Goal: Task Accomplishment & Management: Complete application form

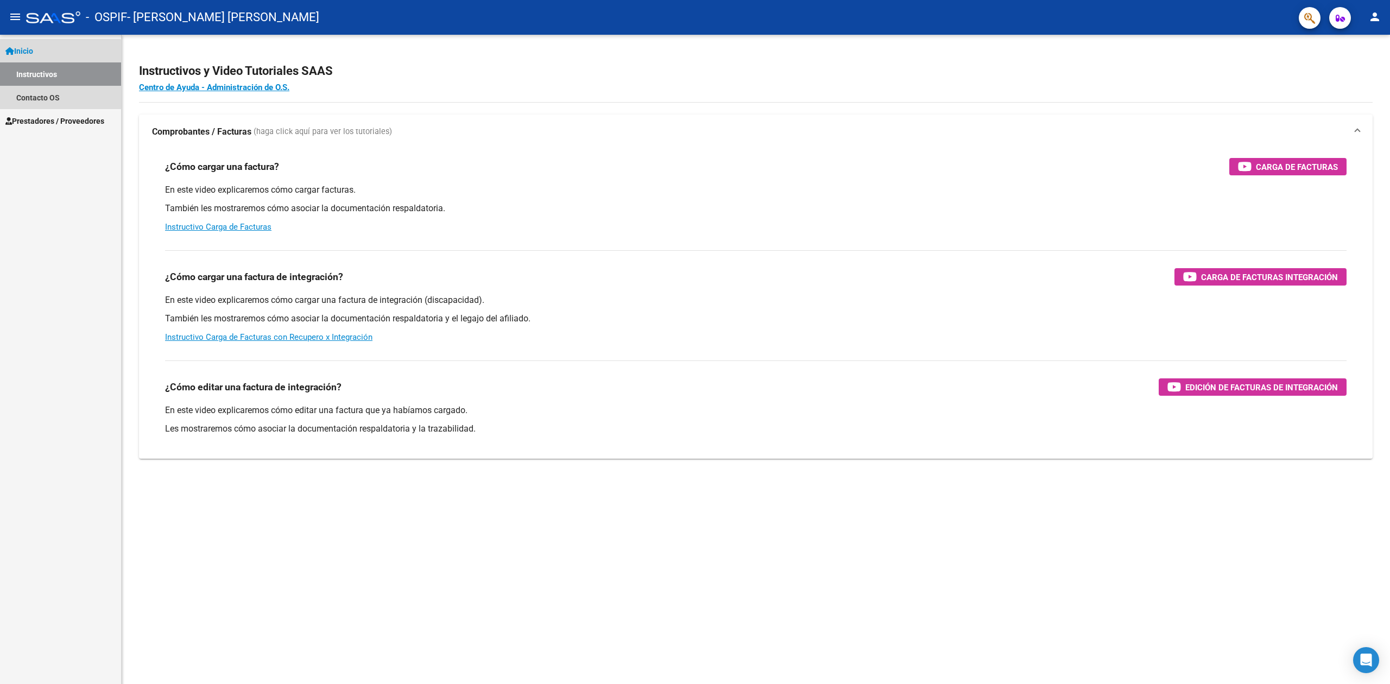
click at [57, 74] on link "Instructivos" at bounding box center [60, 73] width 121 height 23
click at [64, 101] on link "Contacto OS" at bounding box center [60, 97] width 121 height 23
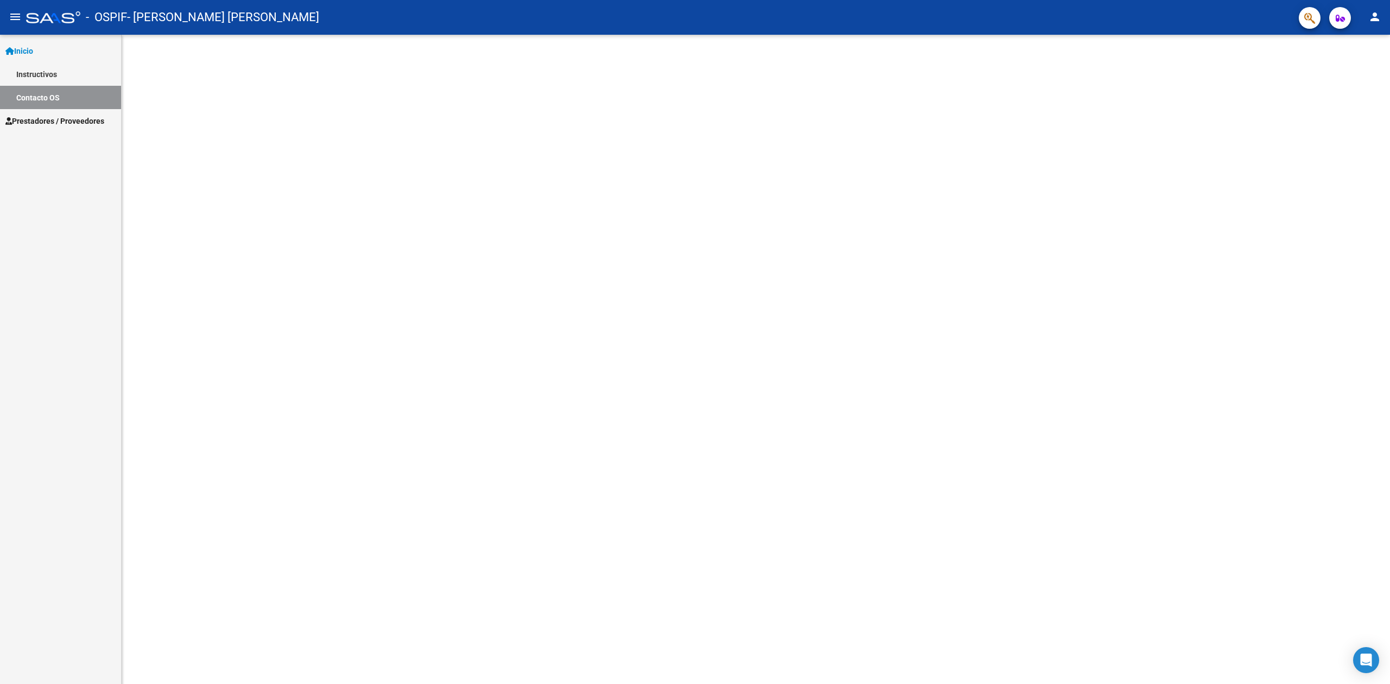
click at [86, 117] on span "Prestadores / Proveedores" at bounding box center [54, 121] width 99 height 12
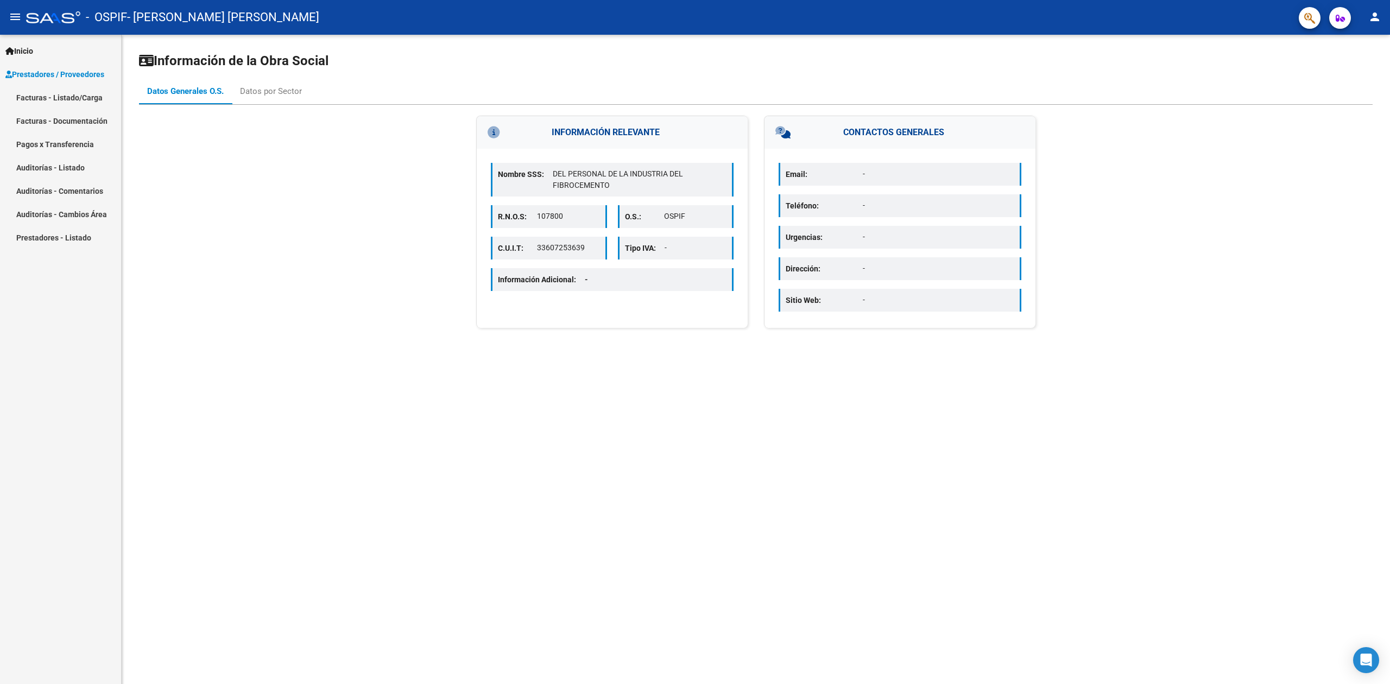
click at [83, 100] on link "Facturas - Listado/Carga" at bounding box center [60, 97] width 121 height 23
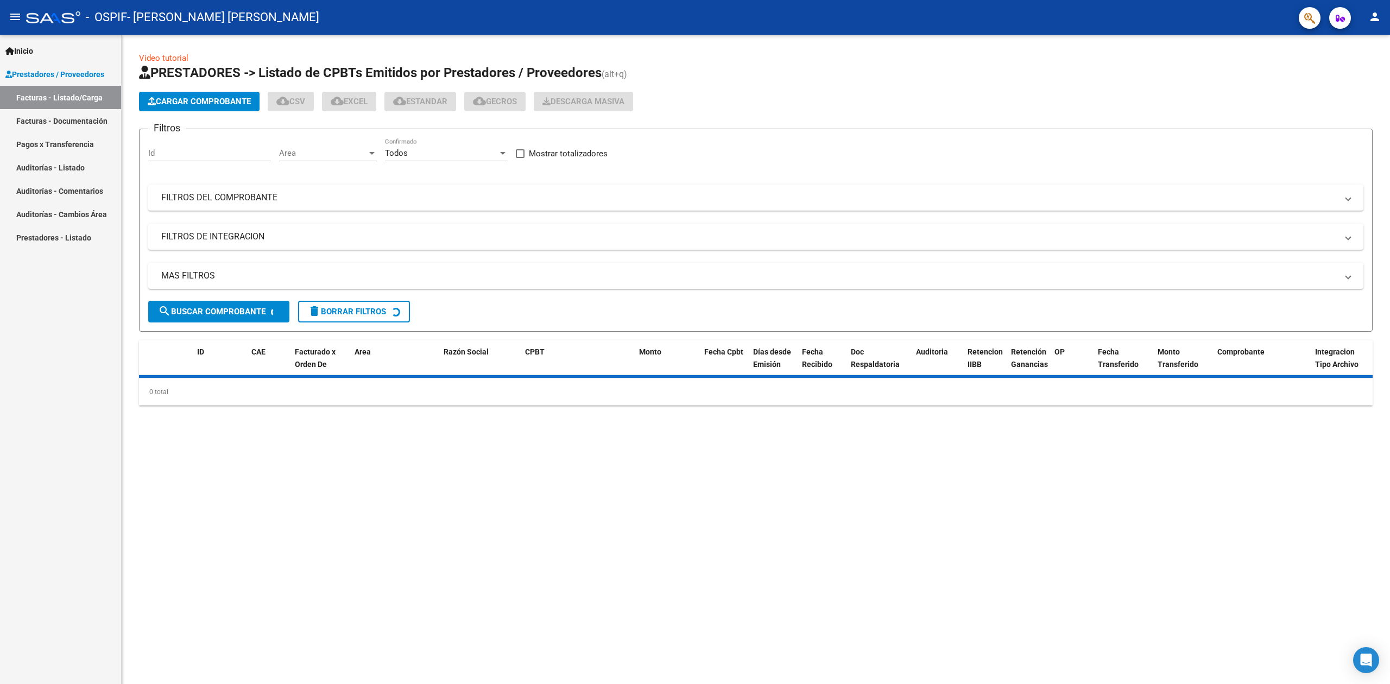
click at [205, 94] on button "Cargar Comprobante" at bounding box center [199, 102] width 121 height 20
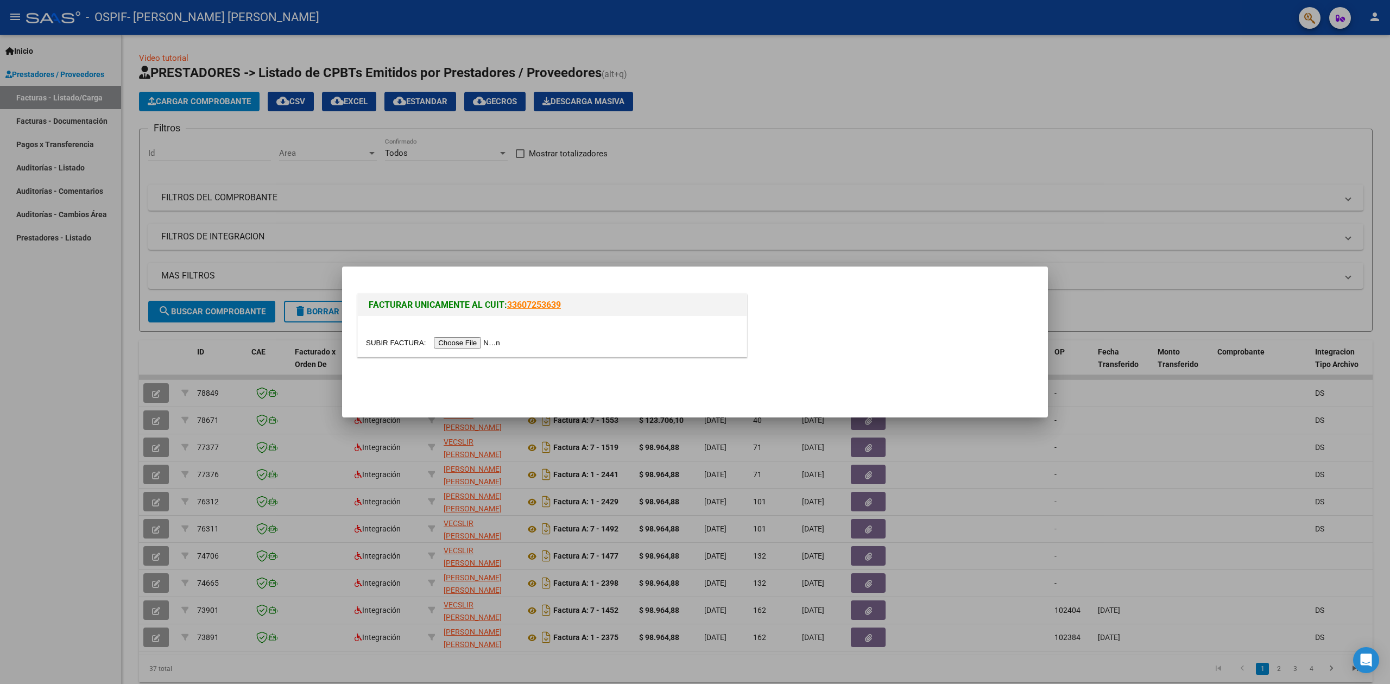
click at [460, 337] on div at bounding box center [552, 343] width 372 height 12
click at [467, 341] on input "file" at bounding box center [434, 342] width 137 height 11
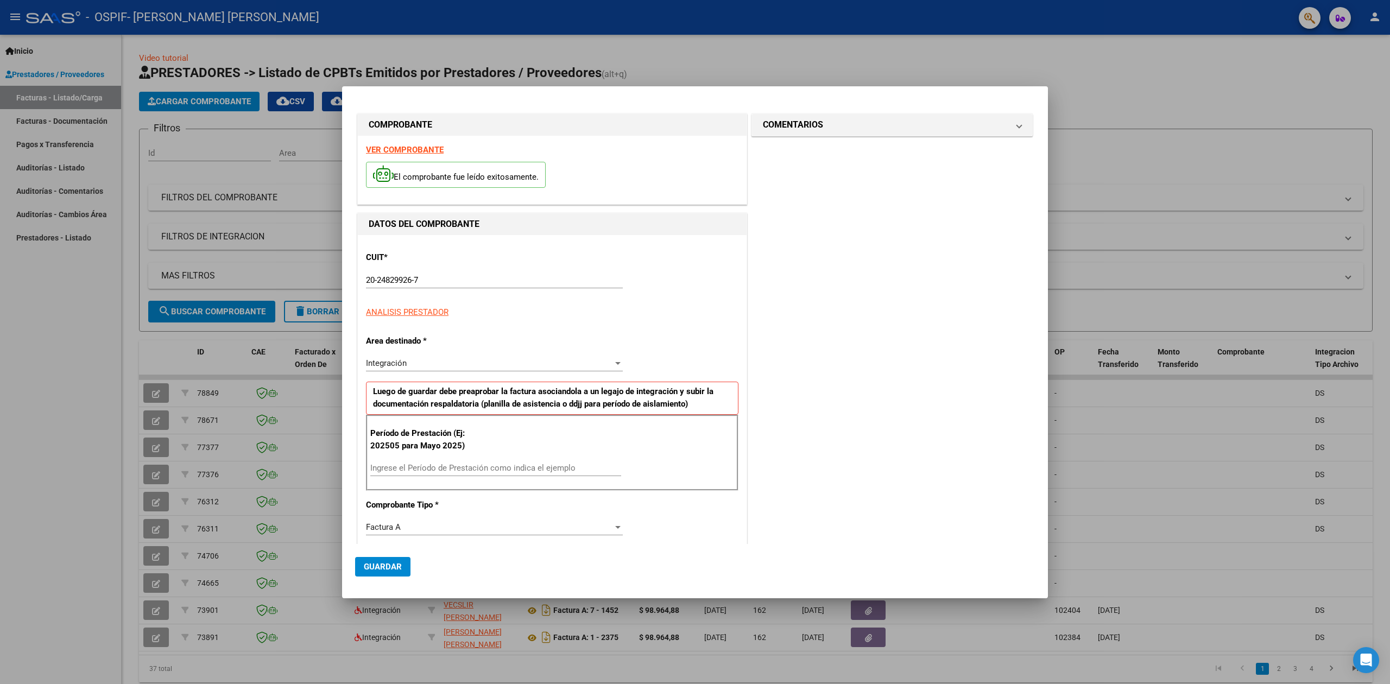
scroll to position [137, 0]
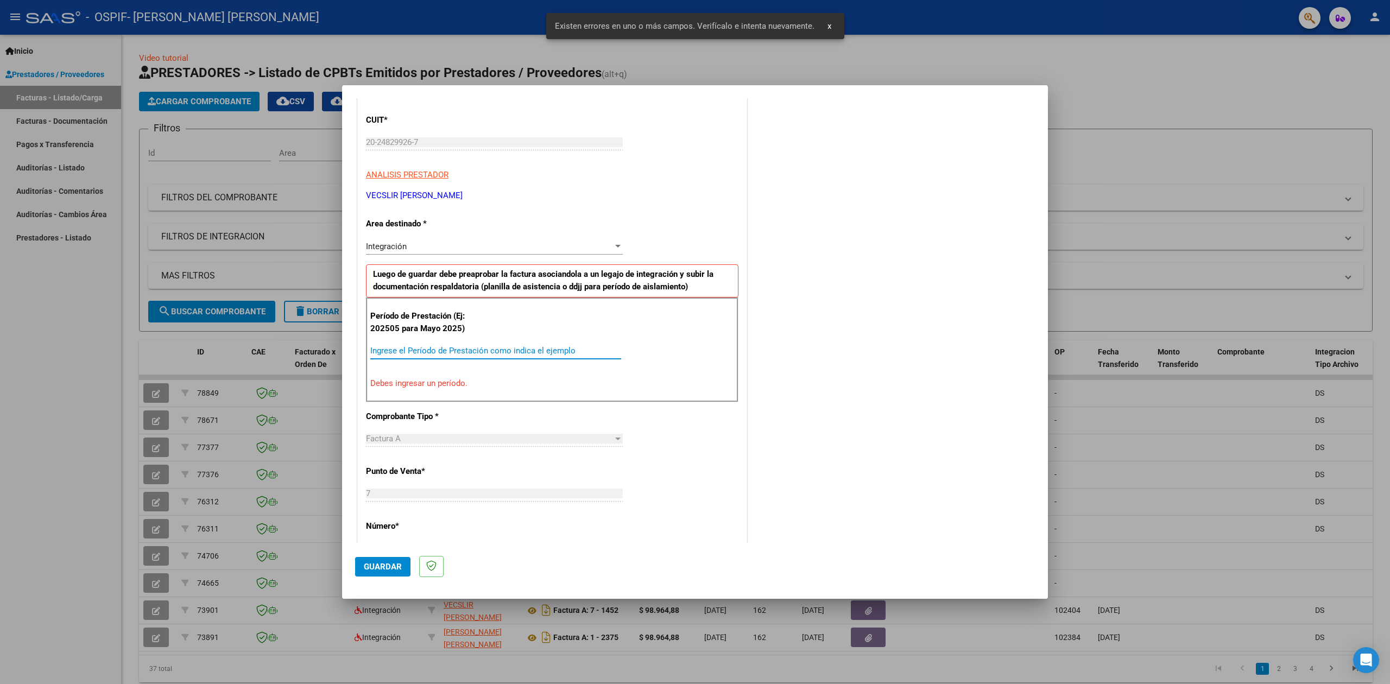
click at [435, 351] on input "Ingrese el Período de Prestación como indica el ejemplo" at bounding box center [495, 351] width 251 height 10
type input "202508"
click at [391, 559] on button "Guardar" at bounding box center [382, 567] width 55 height 20
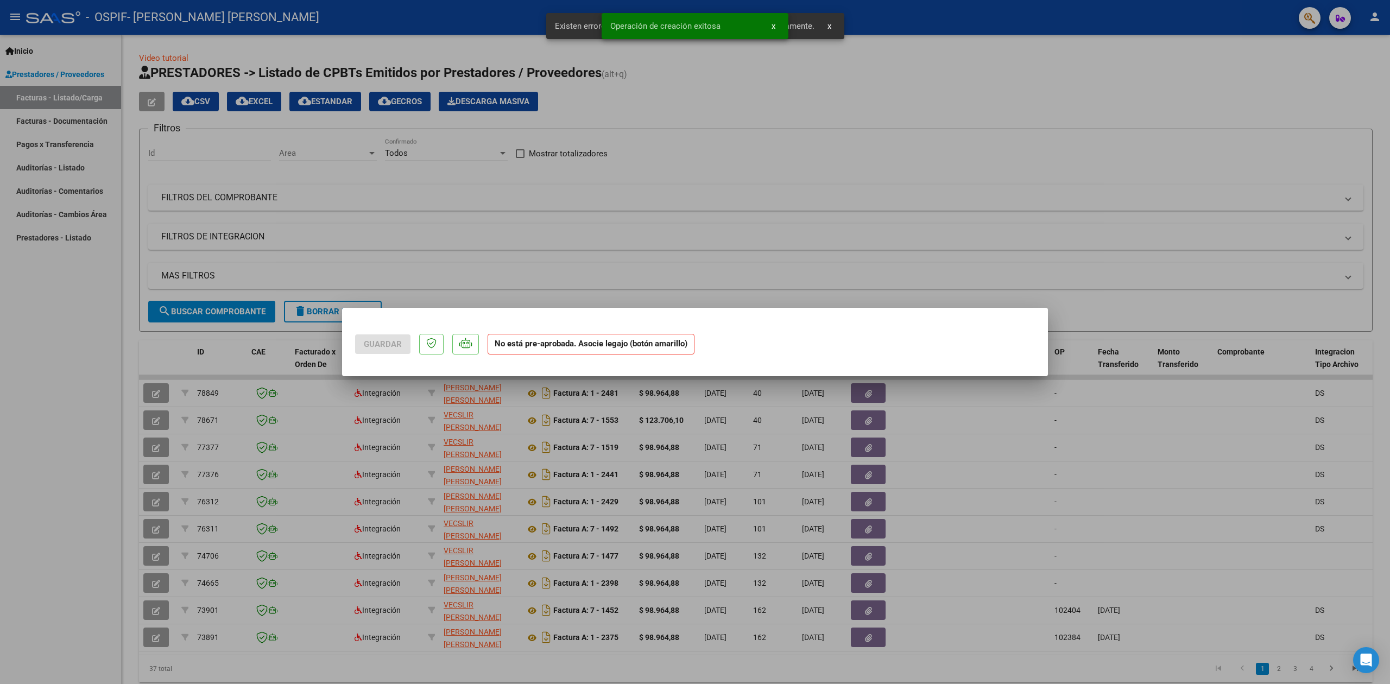
scroll to position [0, 0]
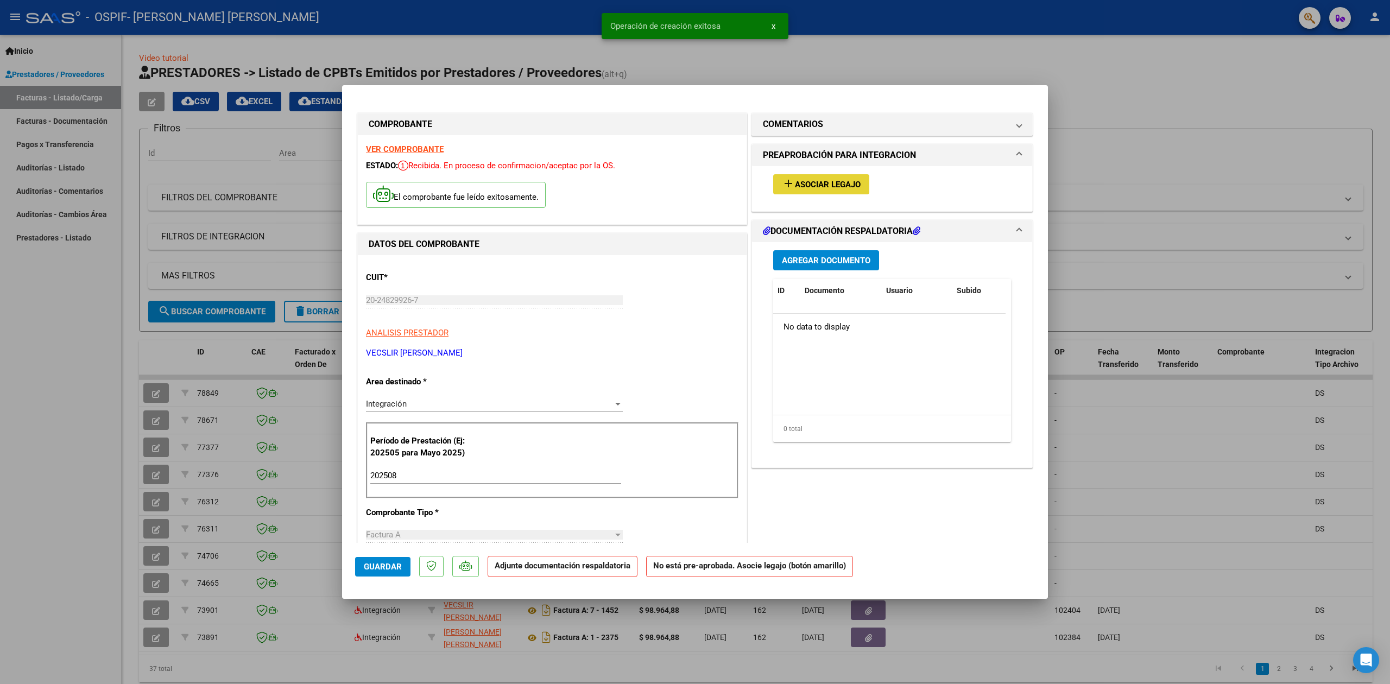
click at [834, 188] on span "Asociar Legajo" at bounding box center [828, 185] width 66 height 10
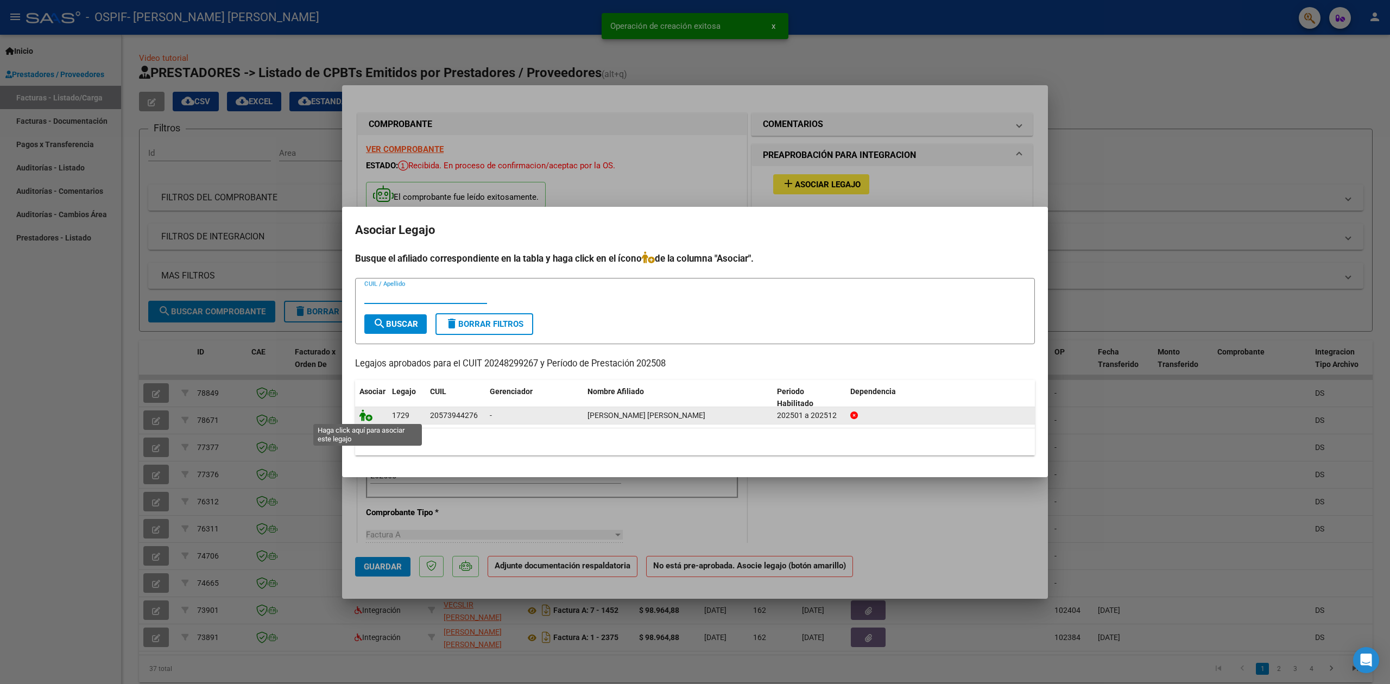
click at [370, 415] on icon at bounding box center [365, 415] width 13 height 12
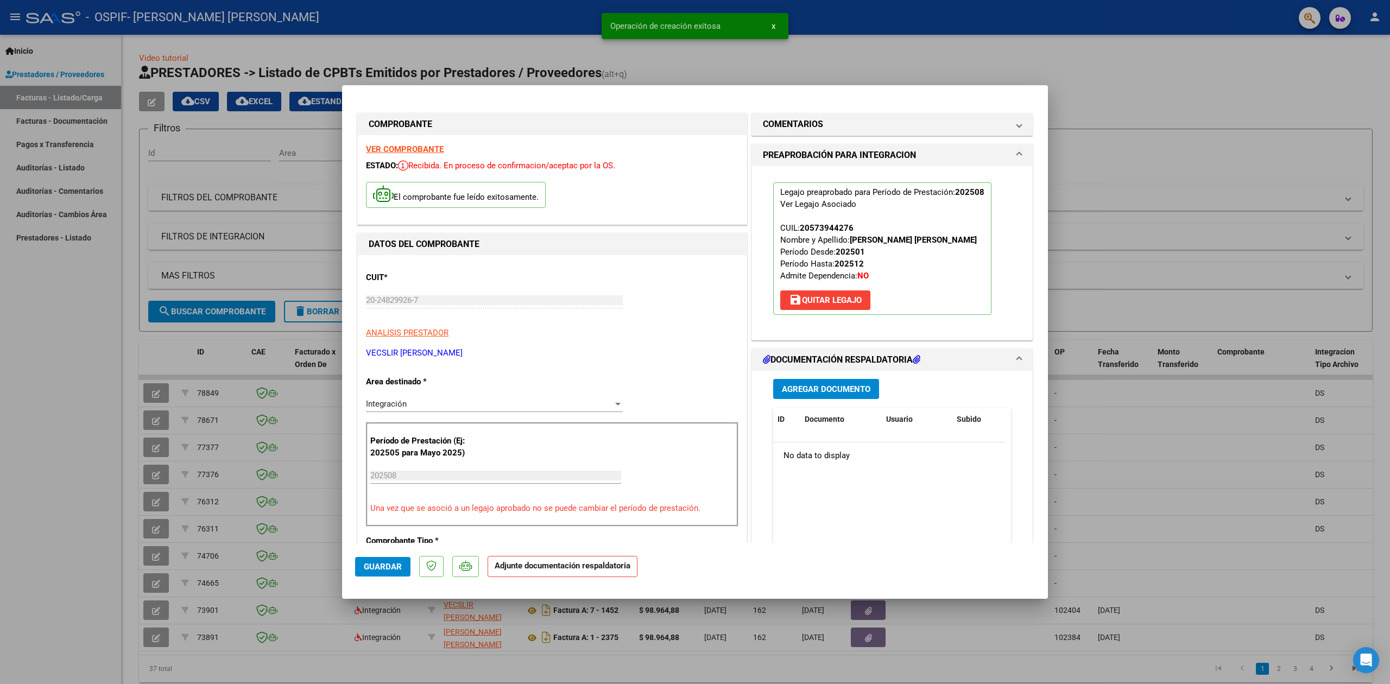
click at [793, 394] on span "Agregar Documento" at bounding box center [826, 389] width 88 height 10
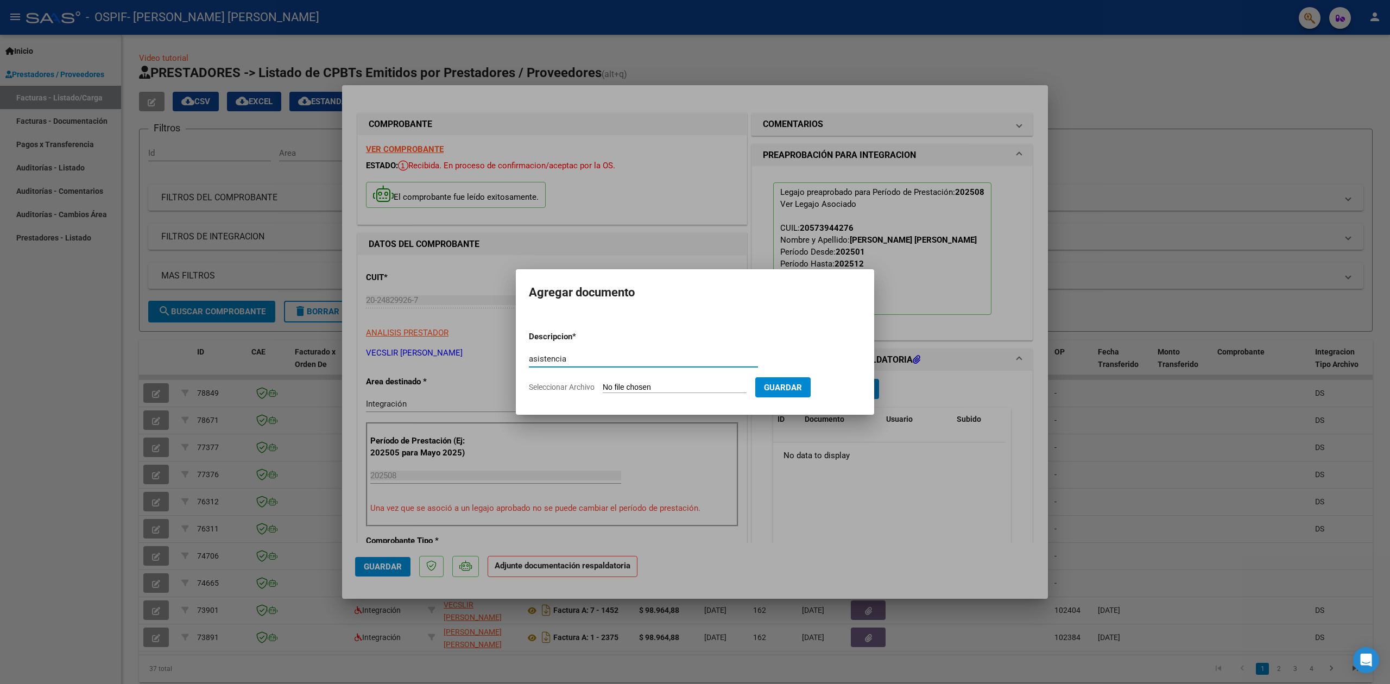
type input "asistencia"
click at [628, 385] on input "Seleccionar Archivo" at bounding box center [675, 388] width 144 height 10
type input "C:\fakepath\Asistencia [PERSON_NAME] 08AGOSTO 2025.pdf"
click at [857, 383] on span "Guardar" at bounding box center [840, 388] width 38 height 10
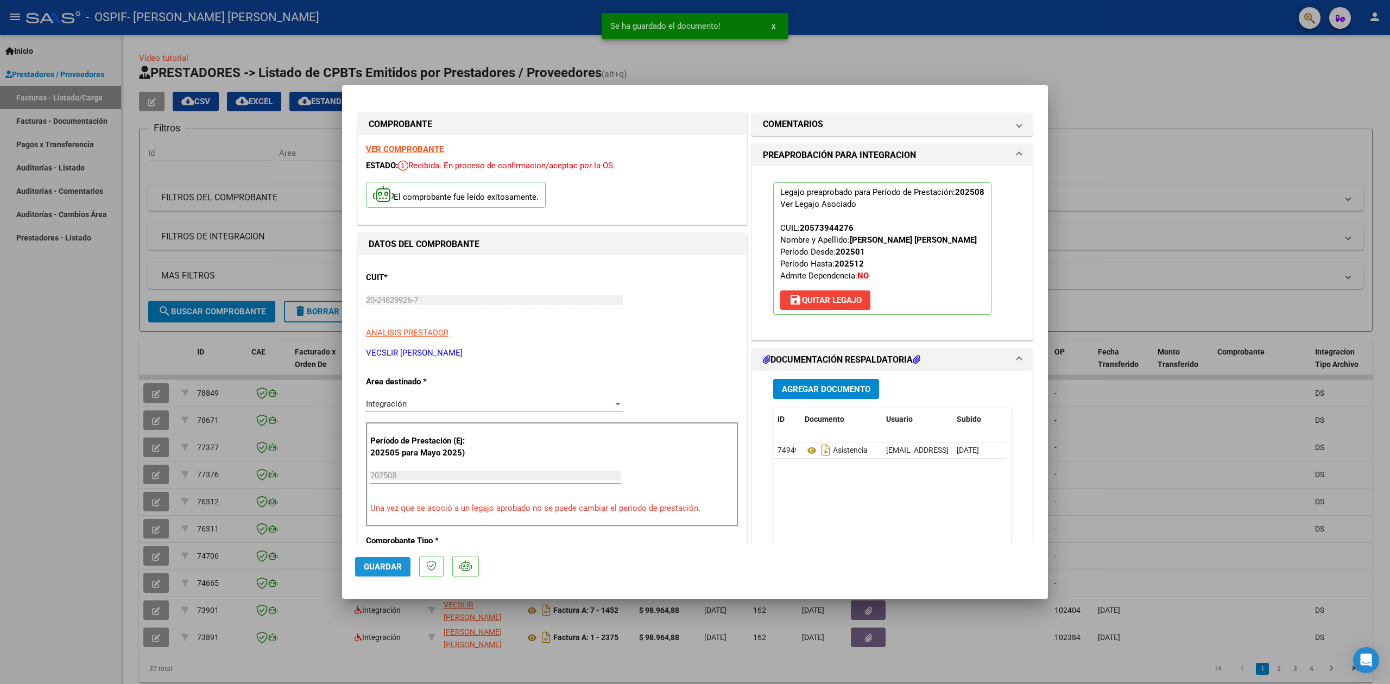
click at [376, 563] on span "Guardar" at bounding box center [383, 567] width 38 height 10
click at [1110, 92] on div at bounding box center [695, 342] width 1390 height 684
type input "$ 0,00"
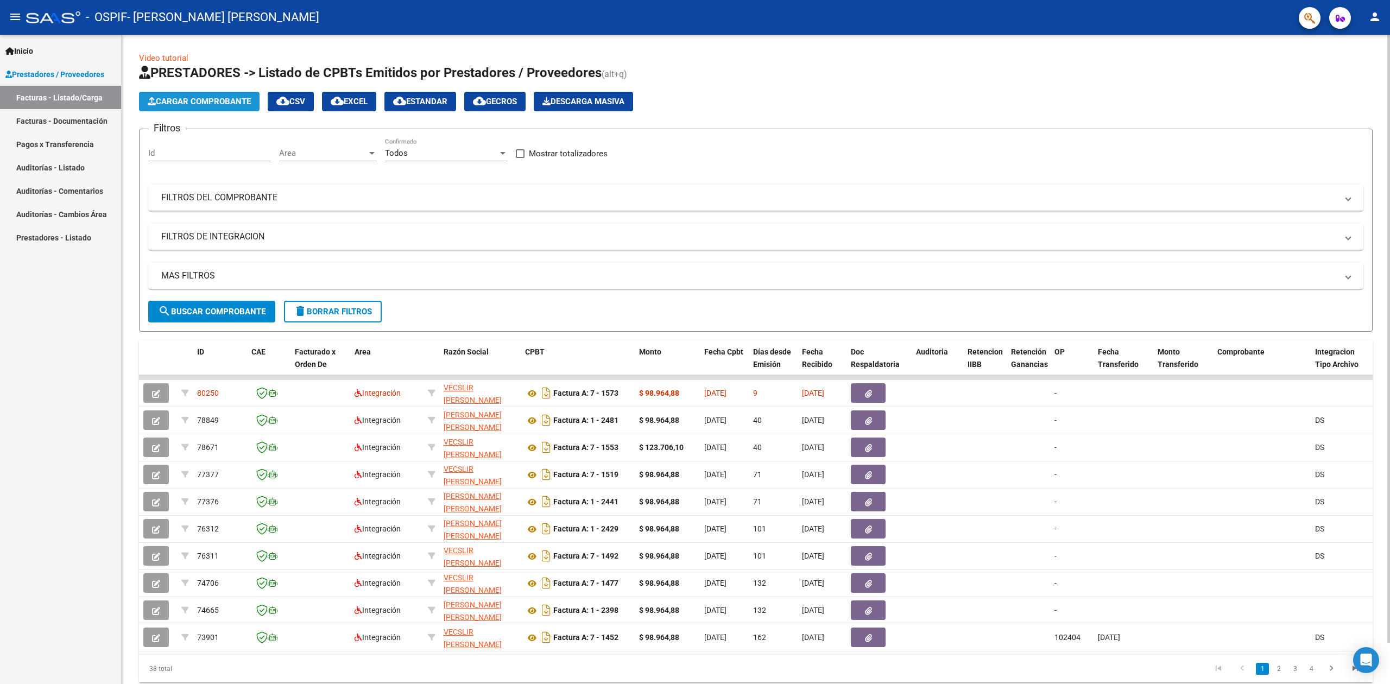
click at [181, 99] on span "Cargar Comprobante" at bounding box center [199, 102] width 103 height 10
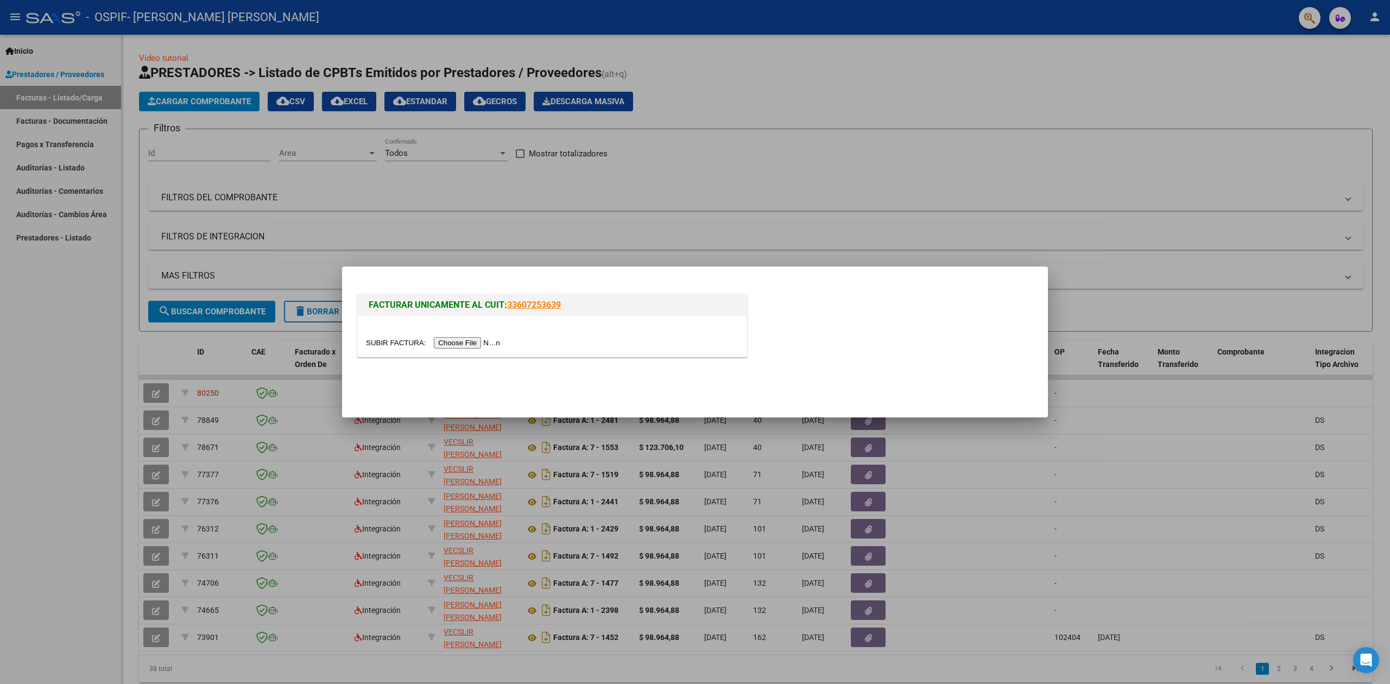
click at [503, 341] on input "file" at bounding box center [434, 342] width 137 height 11
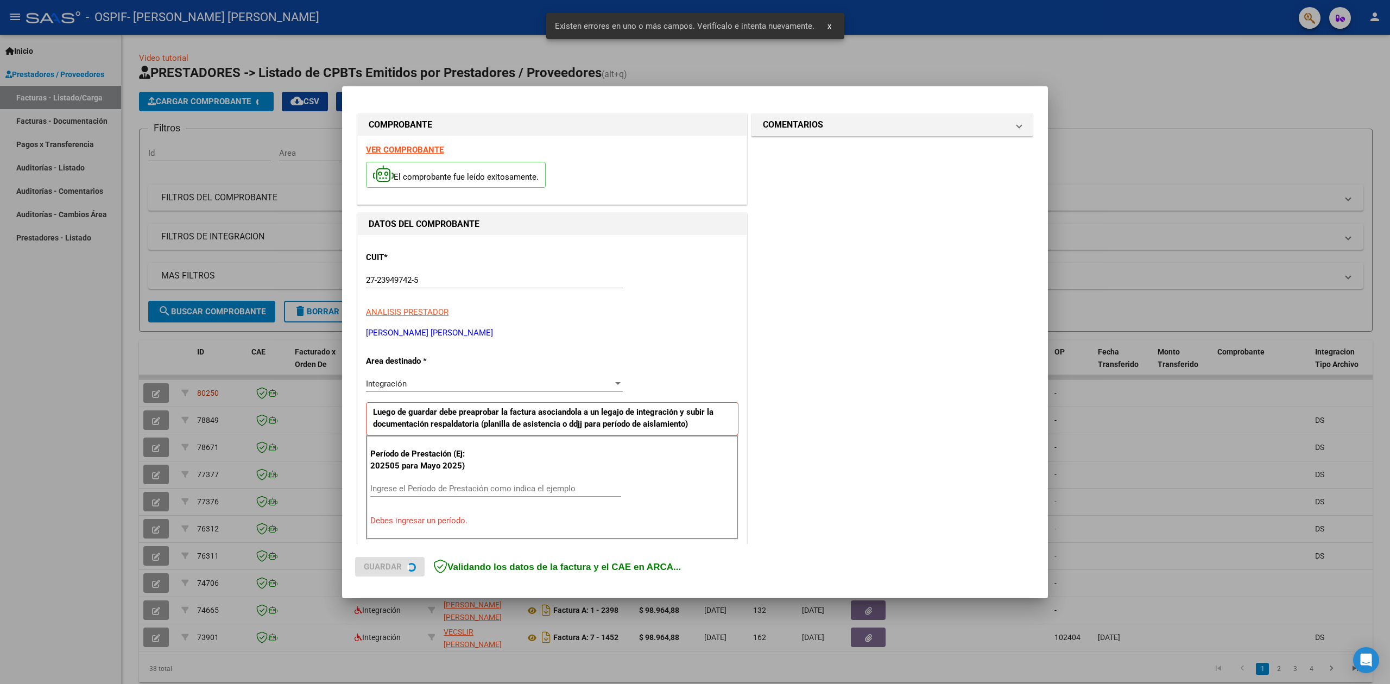
scroll to position [137, 0]
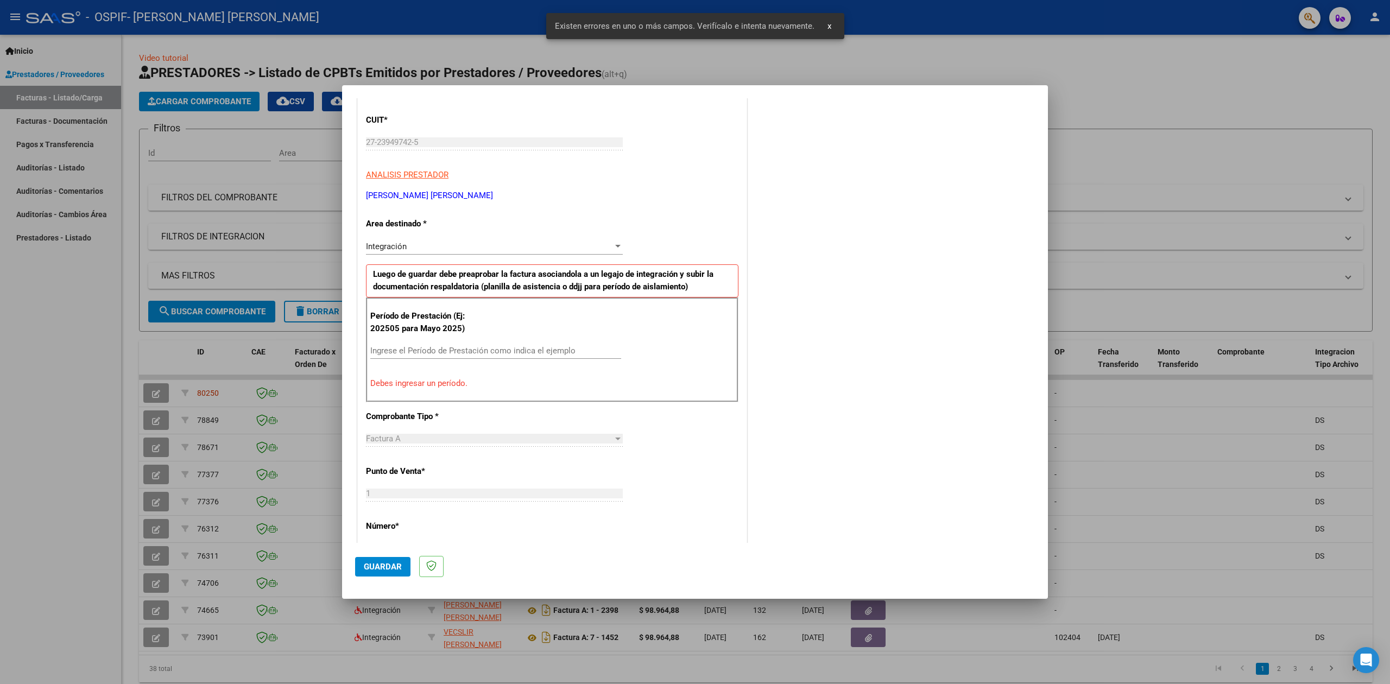
click at [431, 354] on input "Ingrese el Período de Prestación como indica el ejemplo" at bounding box center [495, 351] width 251 height 10
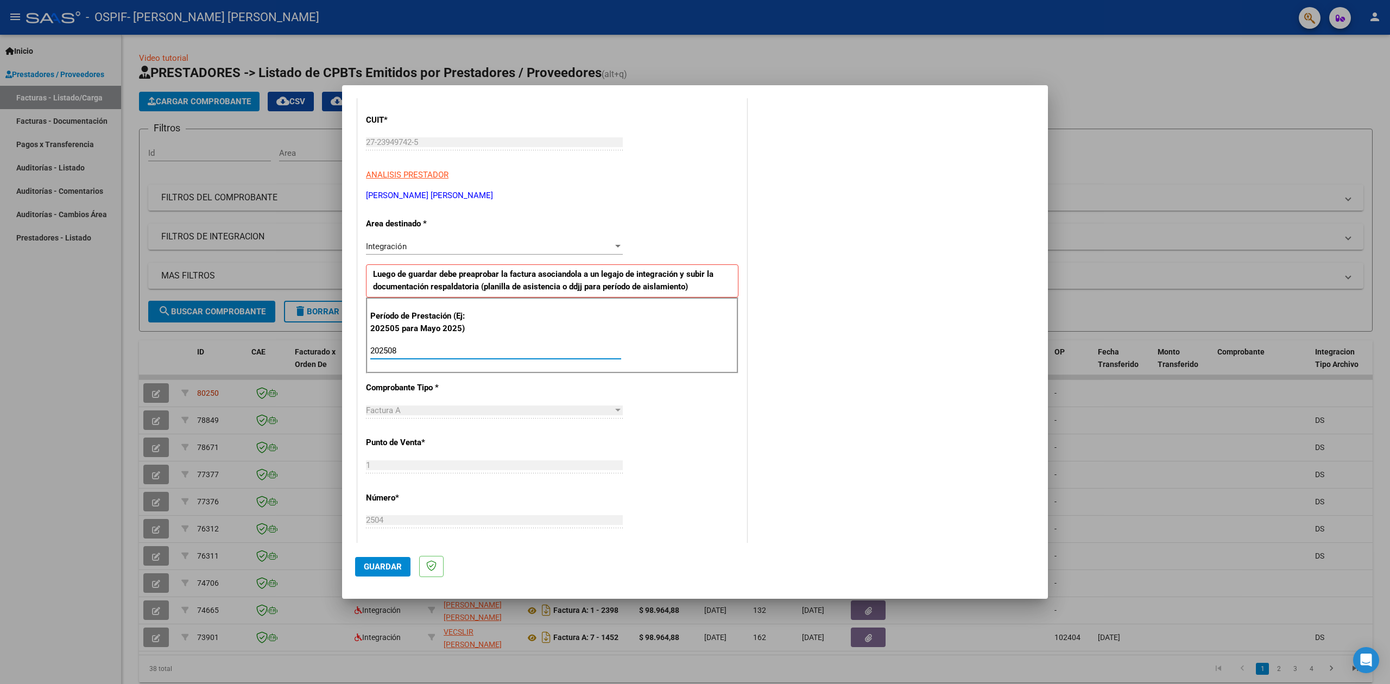
type input "202508"
click at [384, 562] on span "Guardar" at bounding box center [383, 567] width 38 height 10
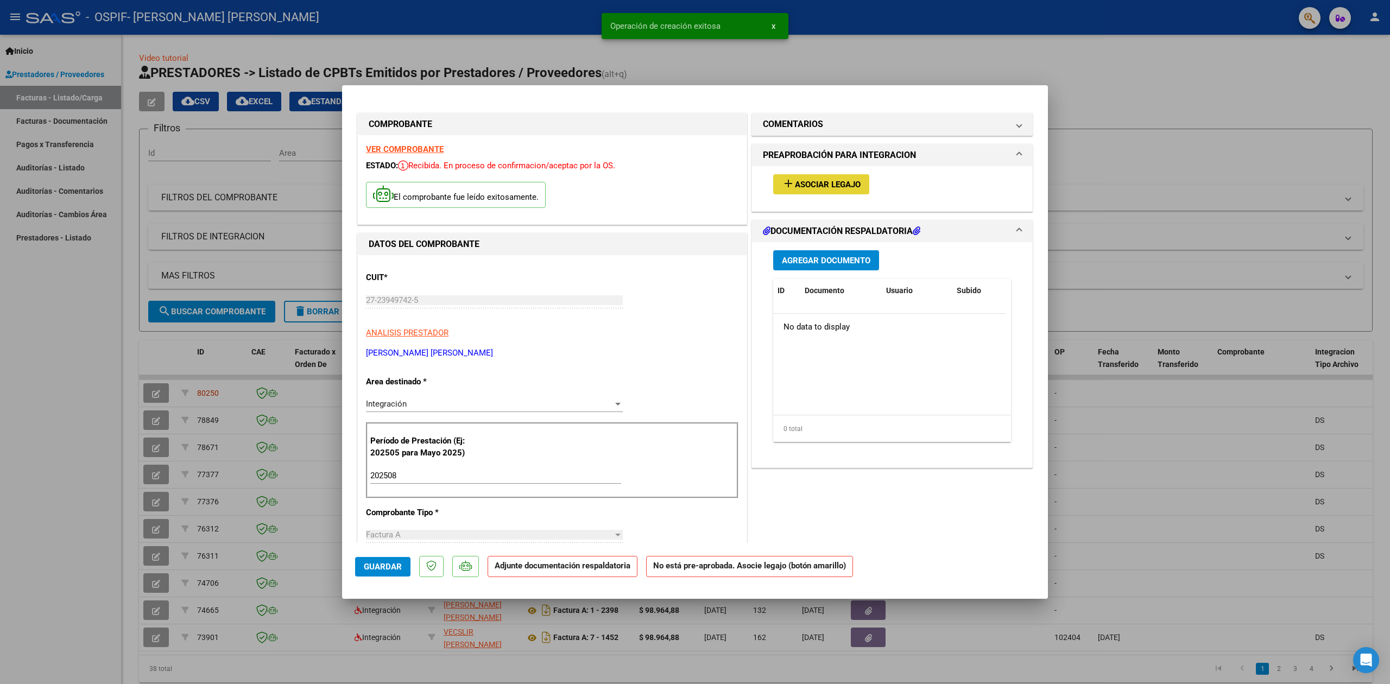
click at [847, 180] on span "Asociar Legajo" at bounding box center [828, 185] width 66 height 10
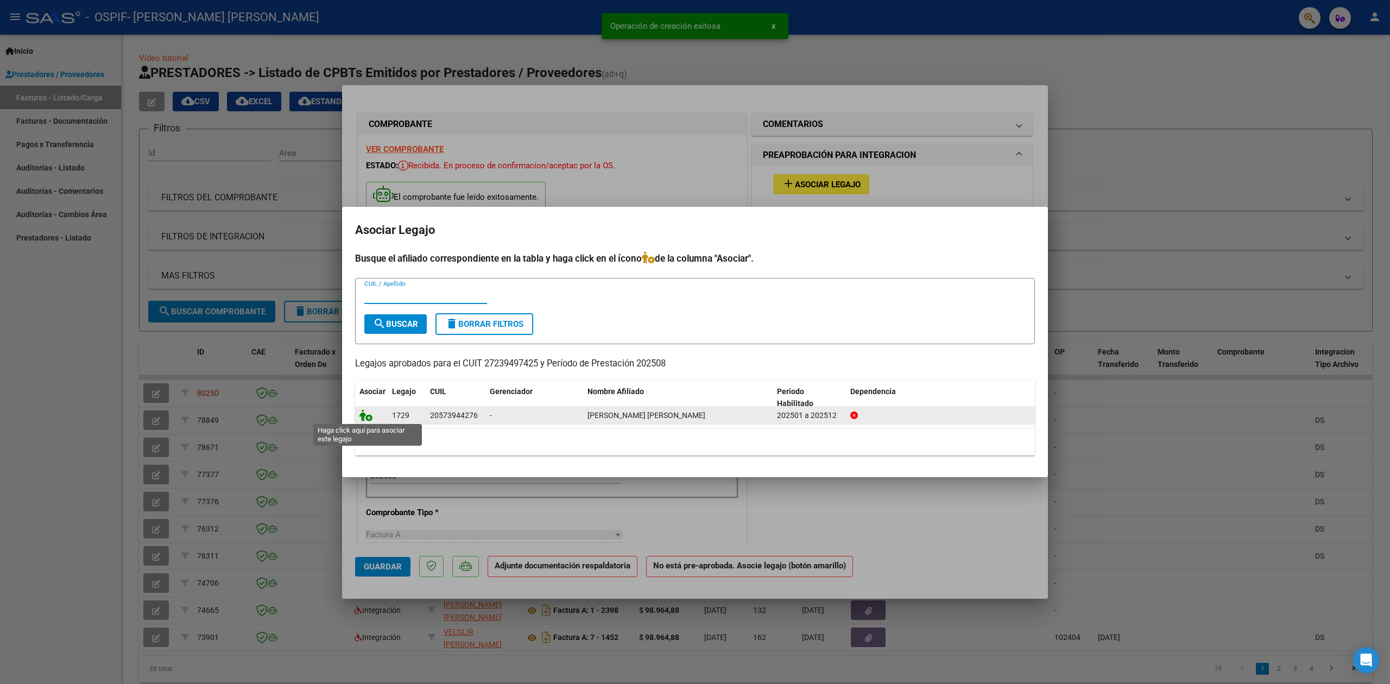
click at [366, 416] on icon at bounding box center [365, 415] width 13 height 12
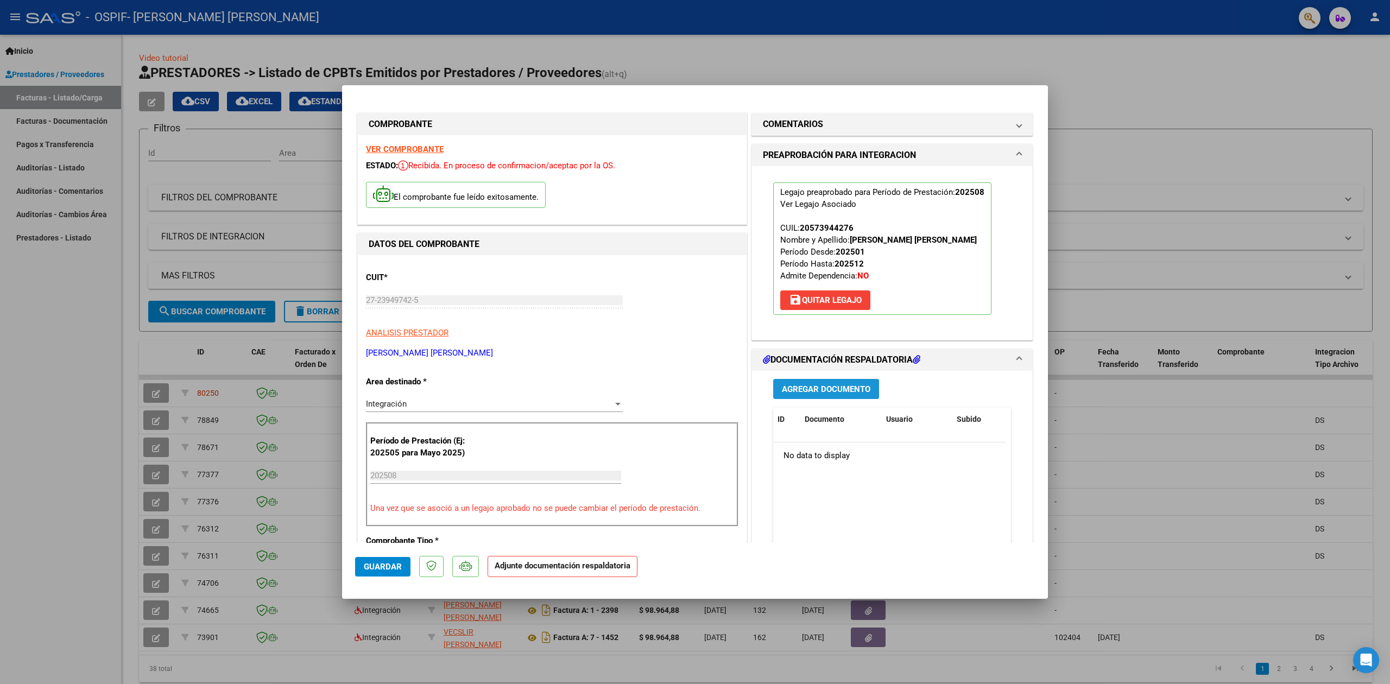
click at [823, 396] on button "Agregar Documento" at bounding box center [826, 389] width 106 height 20
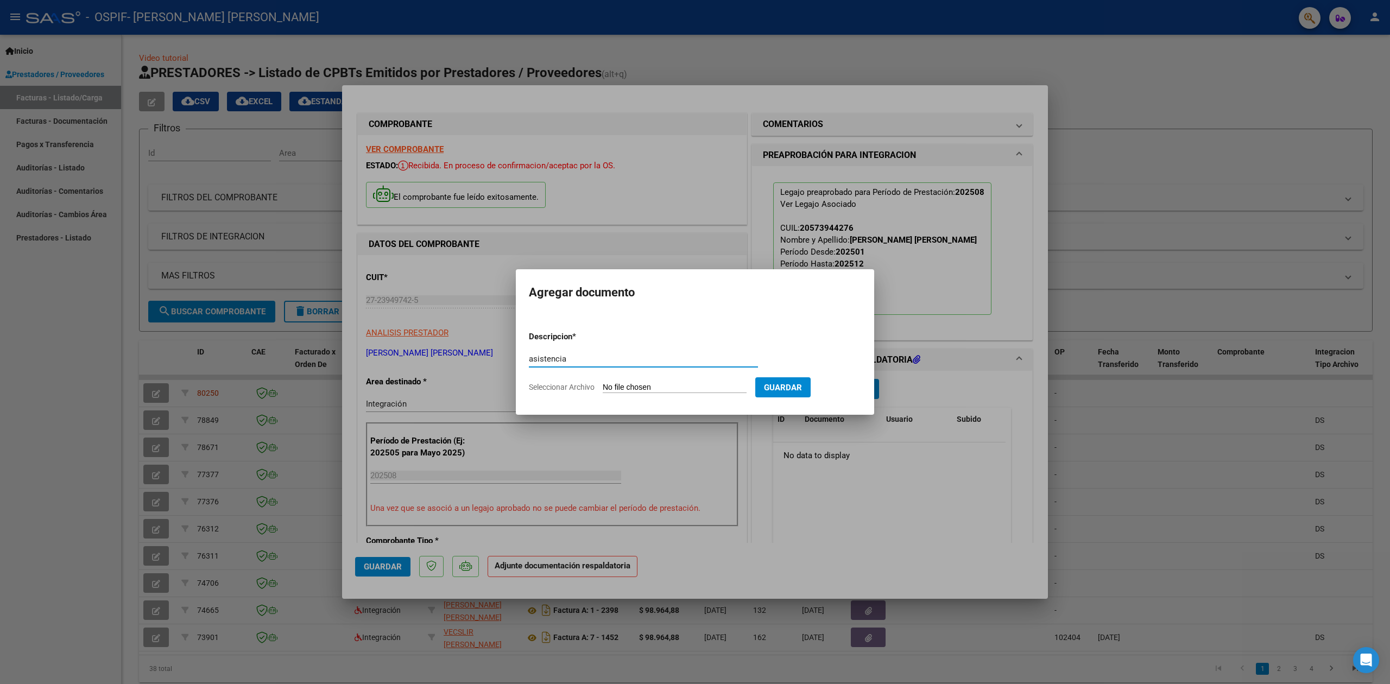
type input "asistencia"
click at [682, 384] on input "Seleccionar Archivo" at bounding box center [675, 388] width 144 height 10
type input "C:\fakepath\Asistencia [PERSON_NAME] - [PERSON_NAME] 08AGOSTO 2025.pdf"
click at [840, 391] on span "Guardar" at bounding box center [840, 388] width 38 height 10
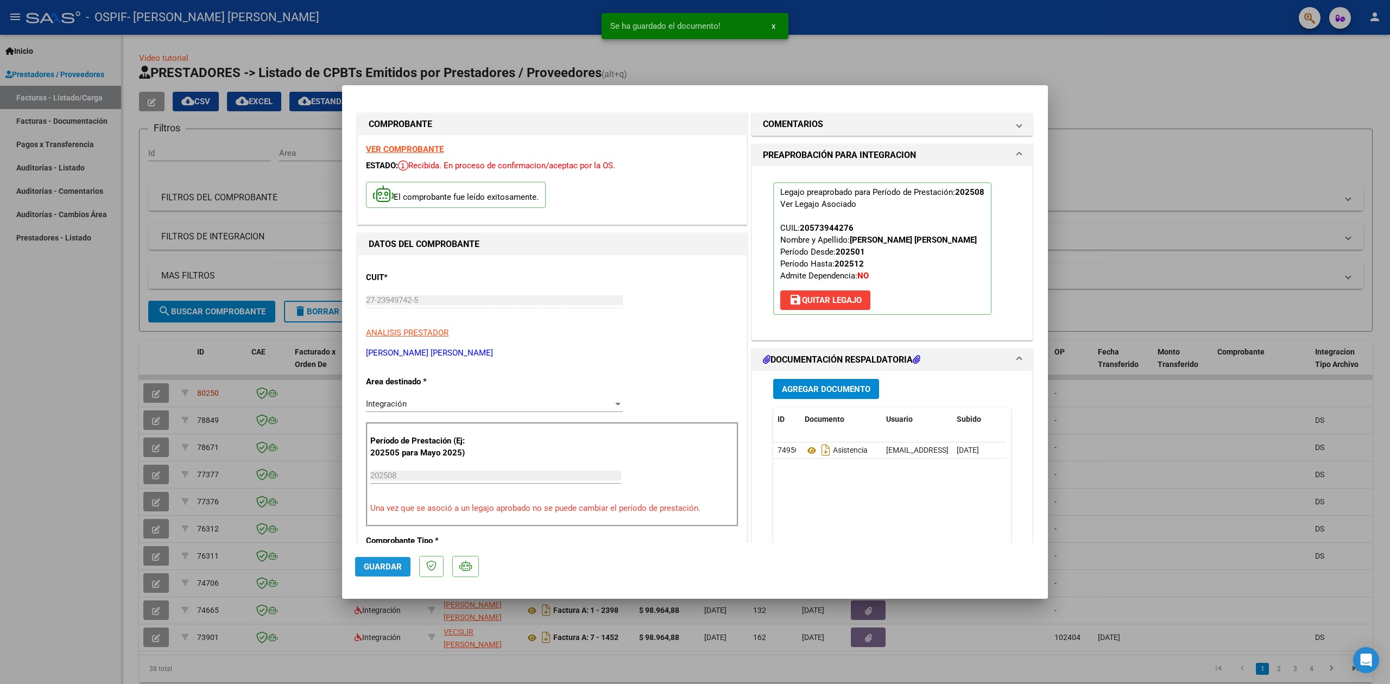
click at [390, 562] on span "Guardar" at bounding box center [383, 567] width 38 height 10
click at [1112, 94] on div at bounding box center [695, 342] width 1390 height 684
type input "$ 0,00"
